Goal: Obtain resource: Download file/media

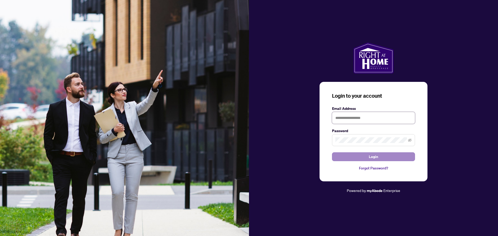
type input "**********"
click at [344, 157] on button "Login" at bounding box center [373, 157] width 83 height 9
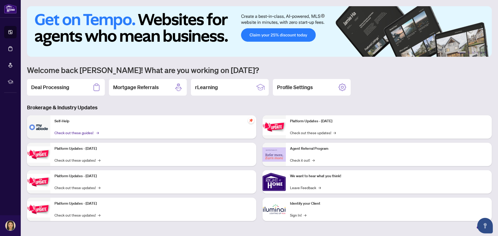
click at [70, 134] on link "Check out these guides! →" at bounding box center [77, 133] width 44 height 6
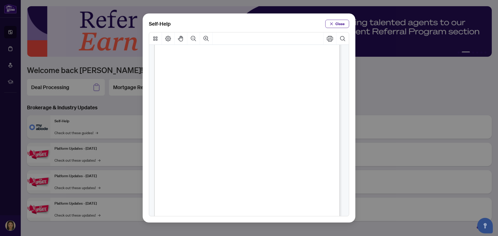
scroll to position [86, 0]
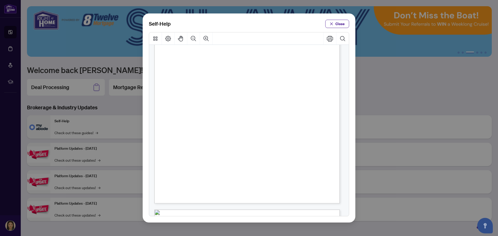
click at [259, 169] on span "PDF" at bounding box center [258, 169] width 7 height 5
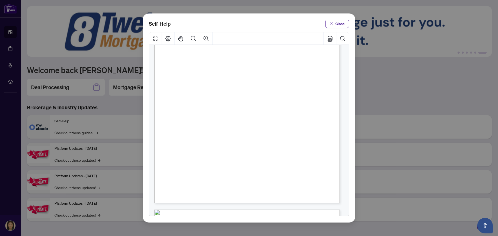
drag, startPoint x: 346, startPoint y: 22, endPoint x: 269, endPoint y: 2, distance: 80.0
click at [345, 23] on button "Close" at bounding box center [338, 24] width 24 height 8
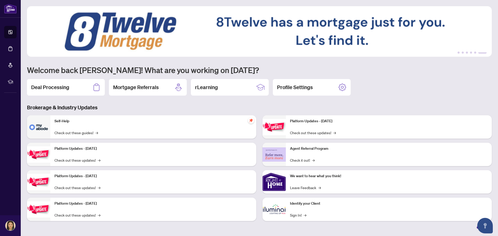
click at [197, 24] on img at bounding box center [259, 31] width 465 height 51
